Goal: Transaction & Acquisition: Book appointment/travel/reservation

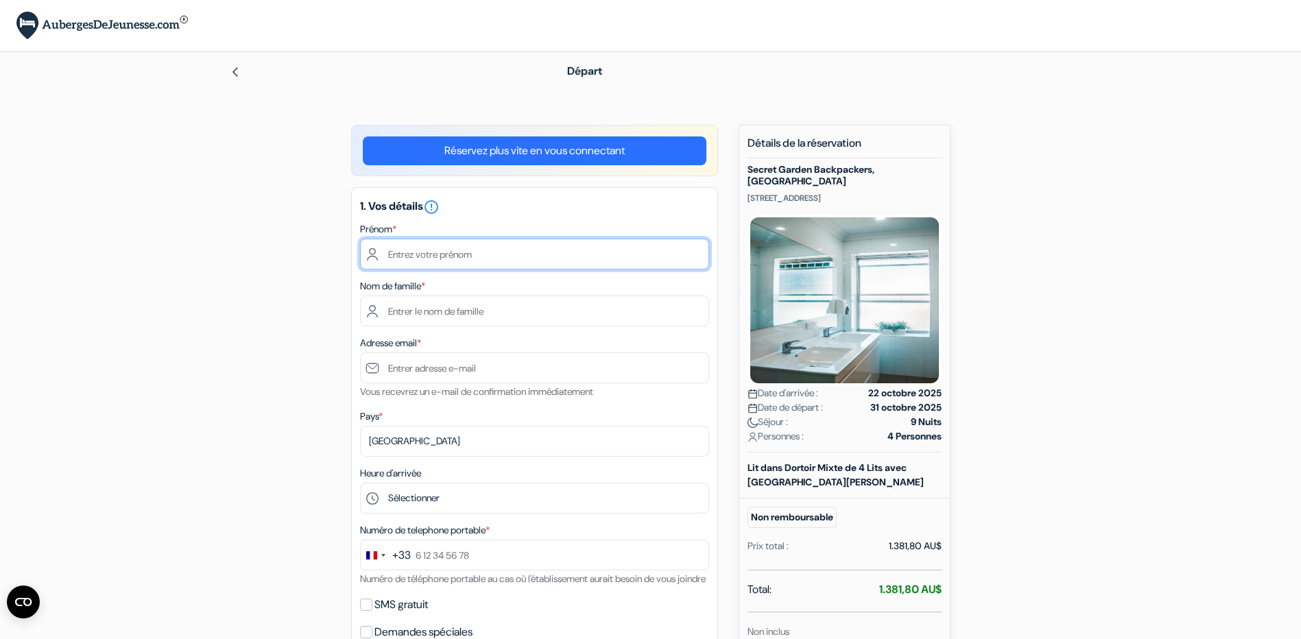
click at [528, 259] on input "text" at bounding box center [534, 254] width 349 height 31
click at [667, 202] on h5 "1. Vos détails error_outline" at bounding box center [534, 207] width 349 height 16
click at [436, 249] on input "text" at bounding box center [534, 254] width 349 height 31
type input "[PERSON_NAME]"
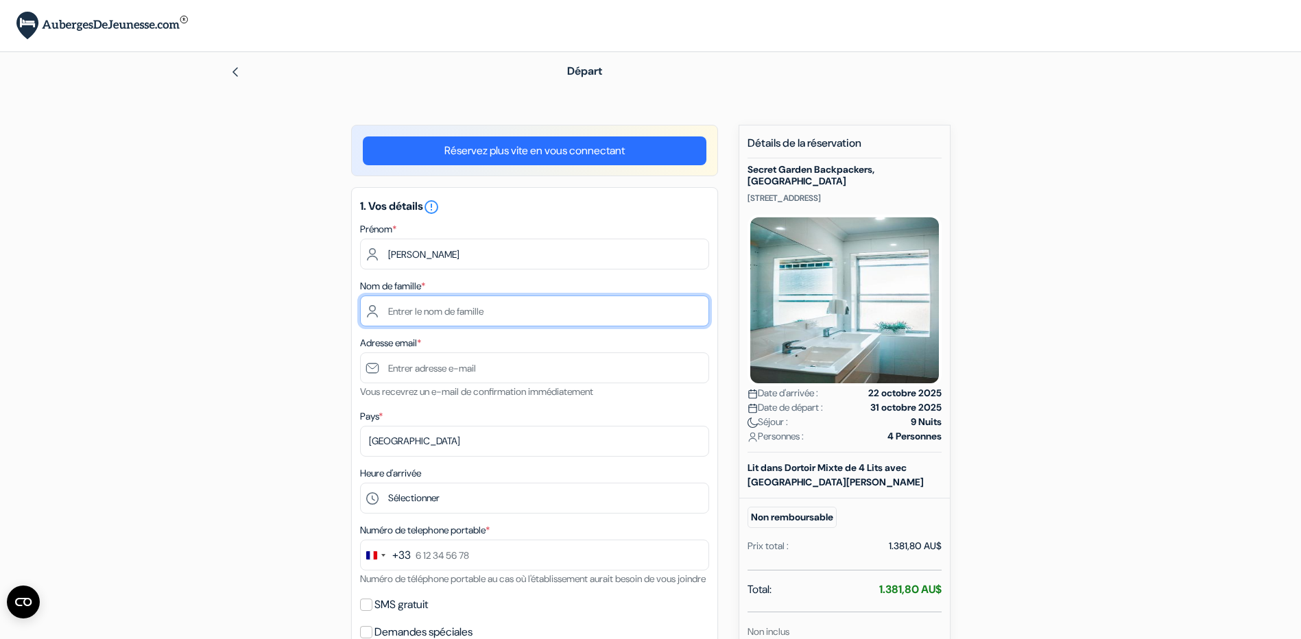
click at [442, 318] on input "text" at bounding box center [534, 311] width 349 height 31
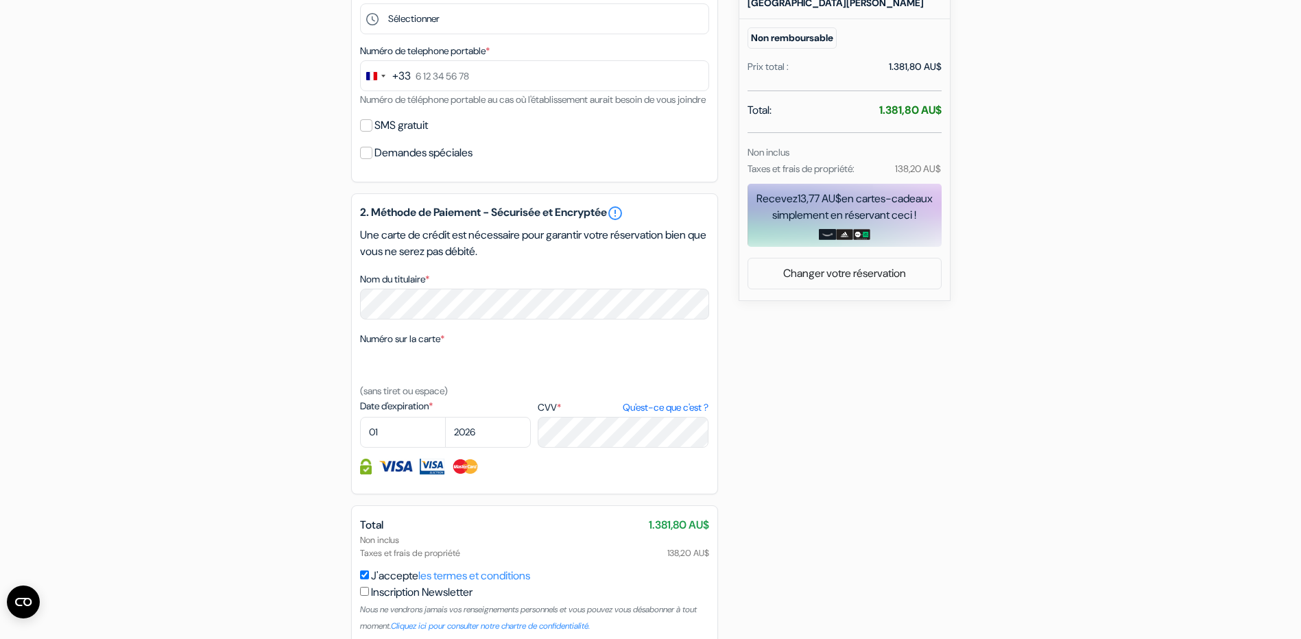
scroll to position [480, 0]
type input "ruytoor"
click at [349, 254] on div "add_box Secret Garden Backpackers, [GEOGRAPHIC_DATA] [STREET_ADDRESS] Détails d…" at bounding box center [650, 174] width 905 height 1059
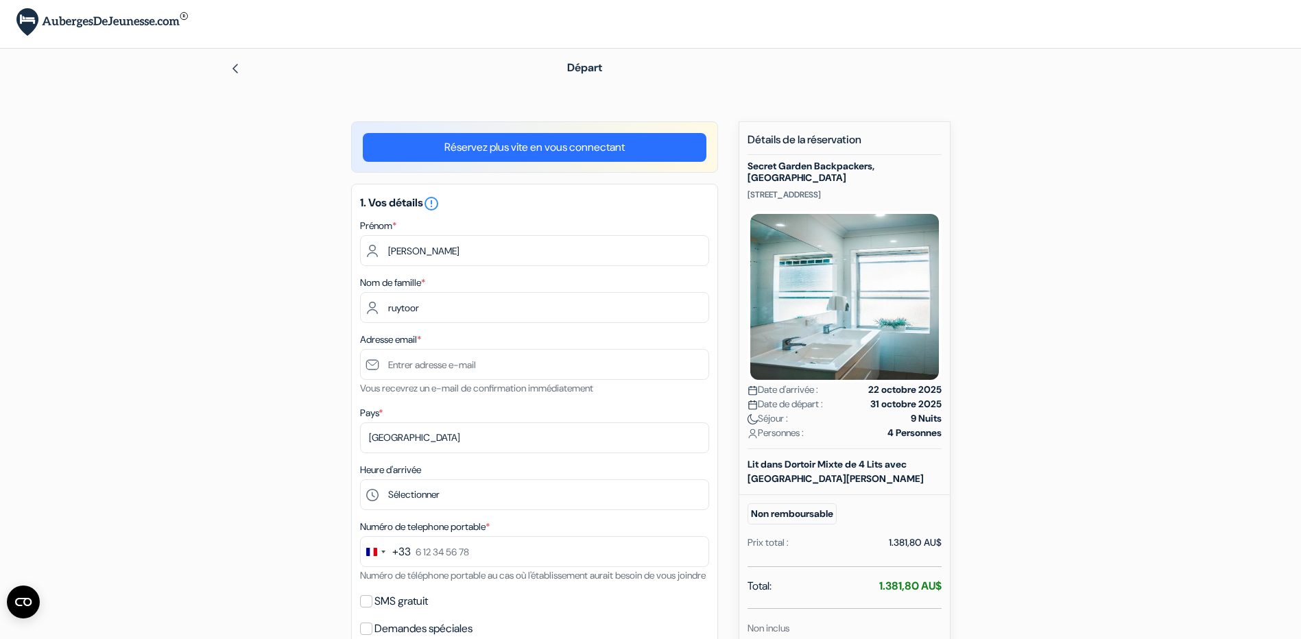
scroll to position [0, 0]
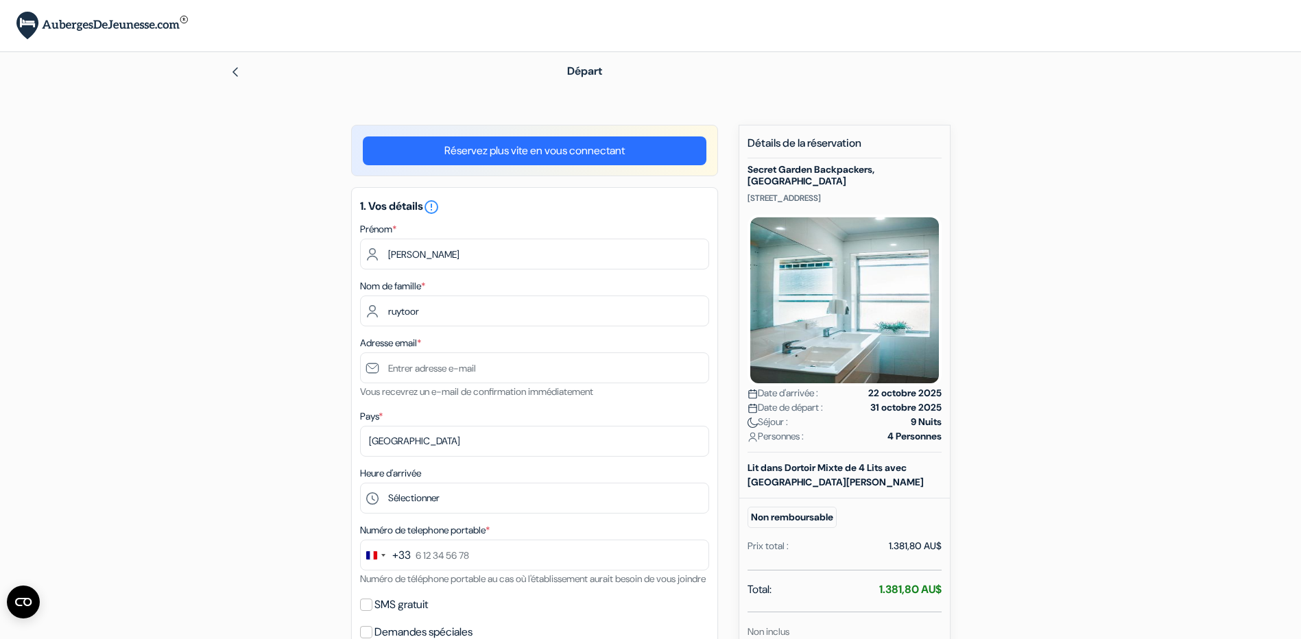
click at [237, 68] on img at bounding box center [235, 72] width 11 height 11
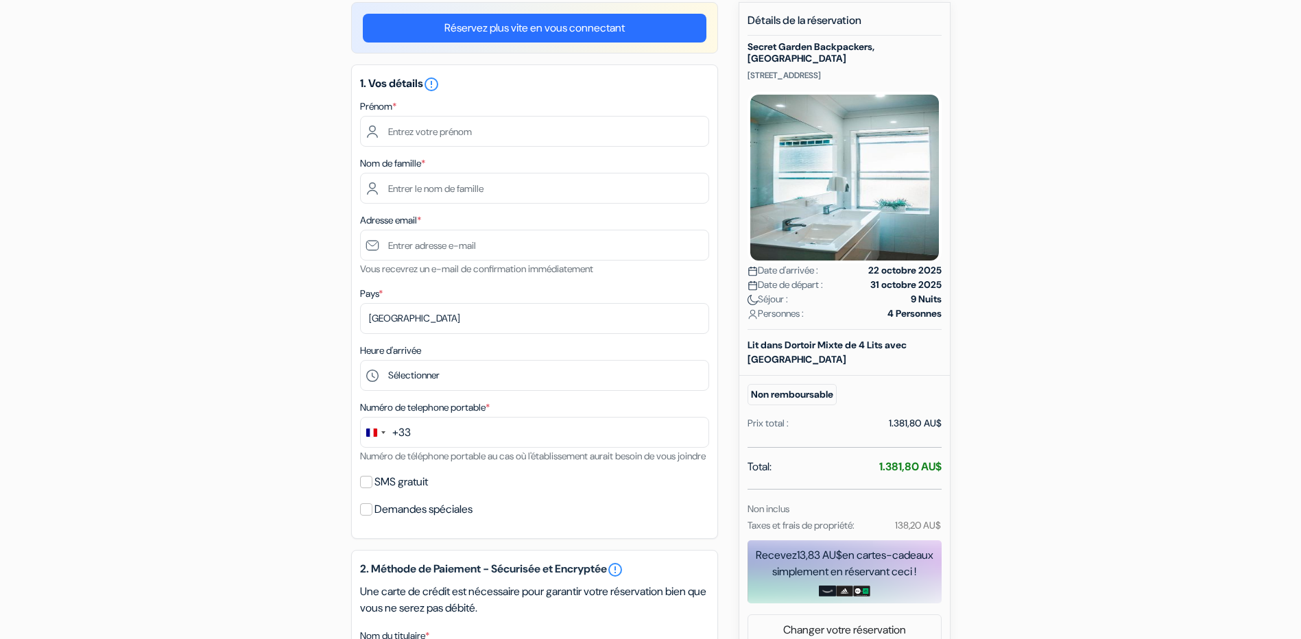
scroll to position [137, 0]
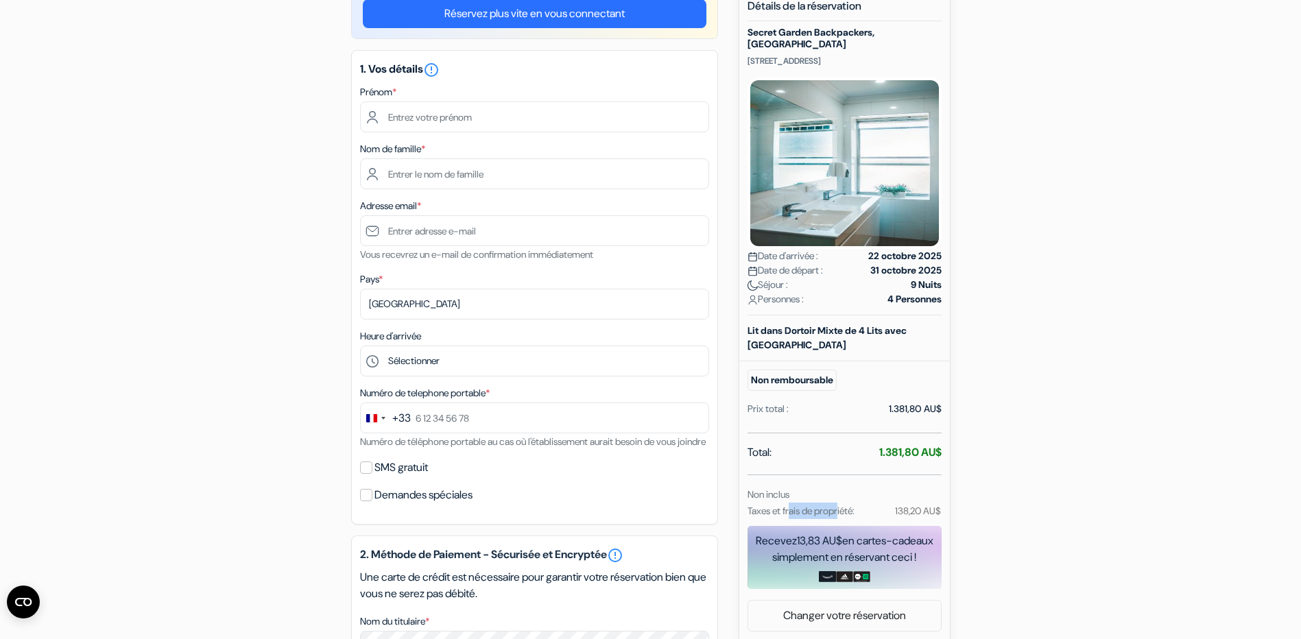
drag, startPoint x: 792, startPoint y: 498, endPoint x: 843, endPoint y: 497, distance: 50.8
click at [843, 505] on small "Taxes et frais de propriété:" at bounding box center [801, 511] width 107 height 12
drag, startPoint x: 843, startPoint y: 497, endPoint x: 1036, endPoint y: 466, distance: 195.1
click at [1036, 466] on div "add_box Secret Garden Backpackers, [GEOGRAPHIC_DATA] [STREET_ADDRESS] Détails d…" at bounding box center [650, 517] width 905 height 1059
drag, startPoint x: 839, startPoint y: 508, endPoint x: 1176, endPoint y: 351, distance: 371.3
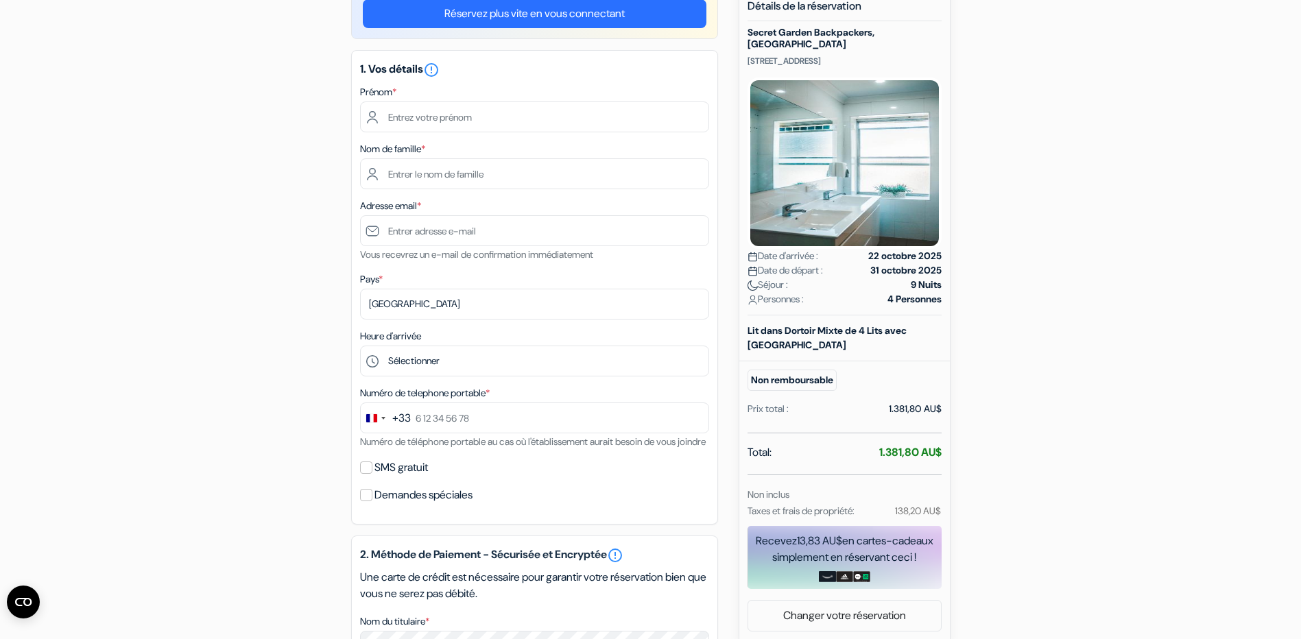
click at [1176, 351] on form "Départ add_box Secret Garden Backpackers, Sydney 243-247 Cleveland Street, Sydn…" at bounding box center [650, 464] width 1301 height 1098
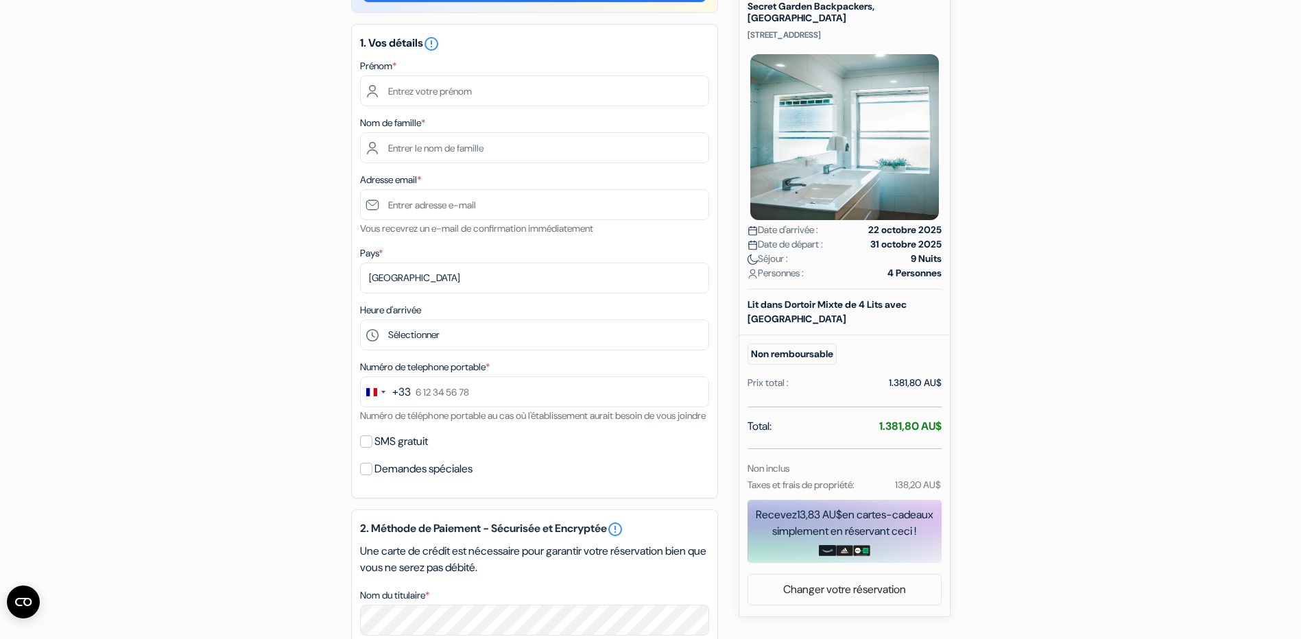
scroll to position [206, 0]
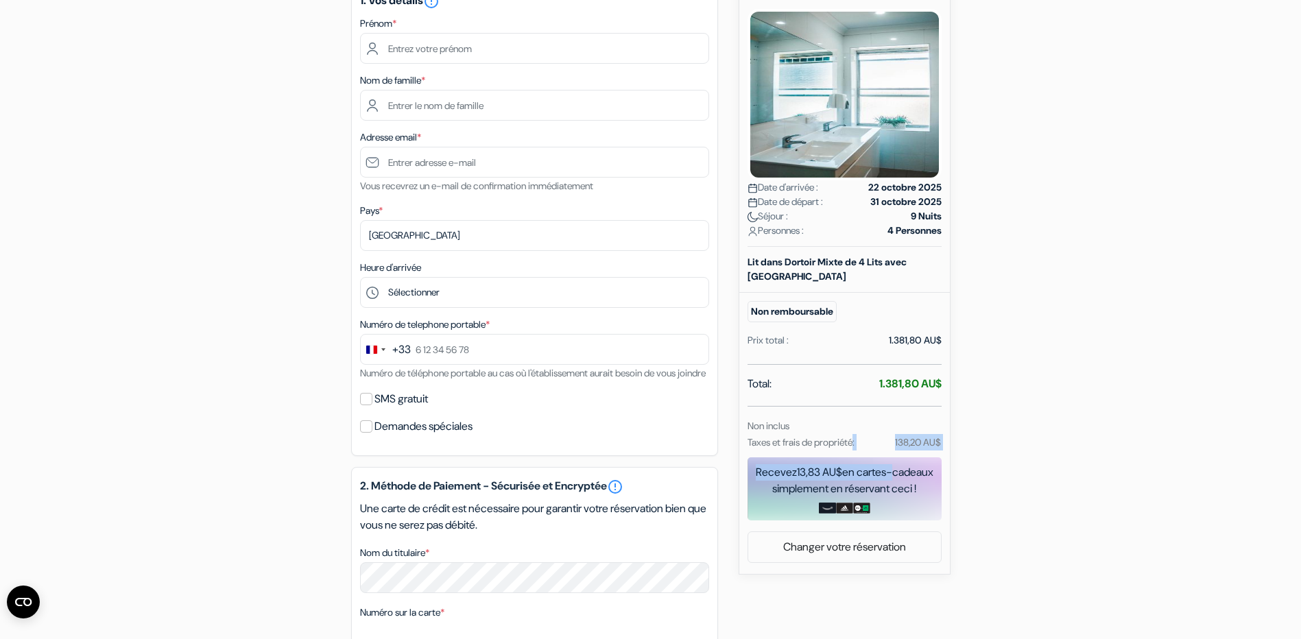
drag, startPoint x: 857, startPoint y: 427, endPoint x: 892, endPoint y: 446, distance: 39.9
click at [892, 446] on div "Détails de la réservation Secret Garden Backpackers, Sydney 243-247 Cleveland S…" at bounding box center [845, 226] width 194 height 590
drag, startPoint x: 892, startPoint y: 446, endPoint x: 997, endPoint y: 436, distance: 106.1
click at [997, 435] on div "add_box Secret Garden Backpackers, [GEOGRAPHIC_DATA] [STREET_ADDRESS] Détails d…" at bounding box center [650, 448] width 905 height 1059
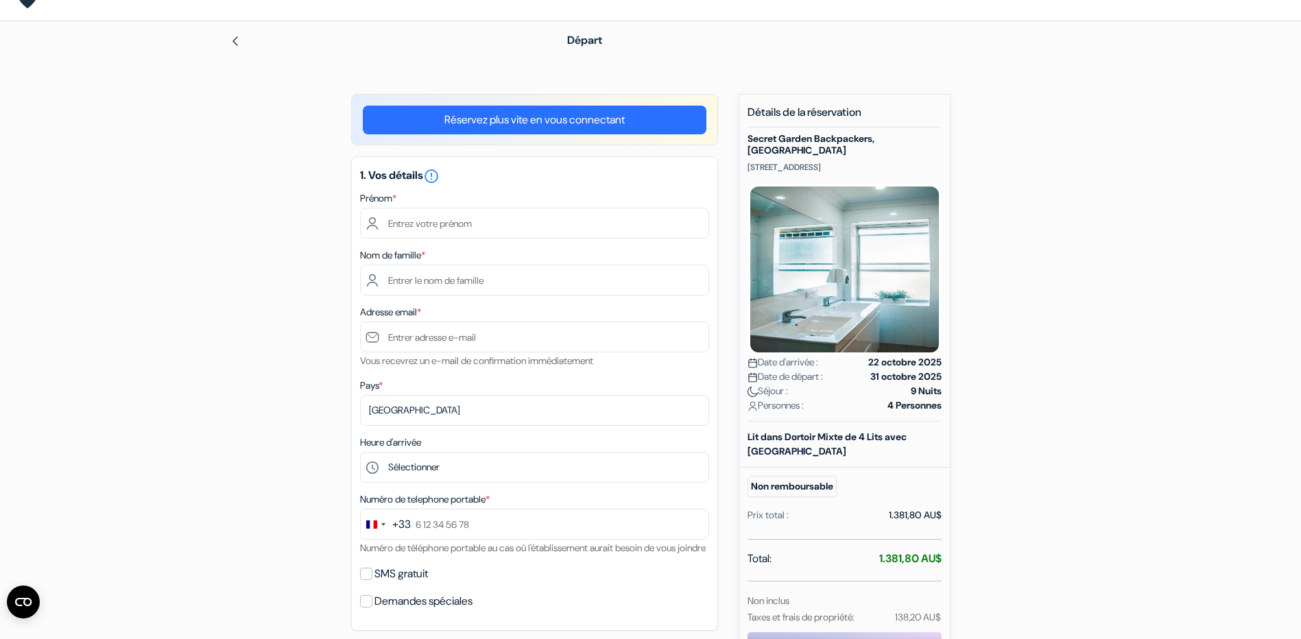
scroll to position [69, 0]
